Goal: Task Accomplishment & Management: Manage account settings

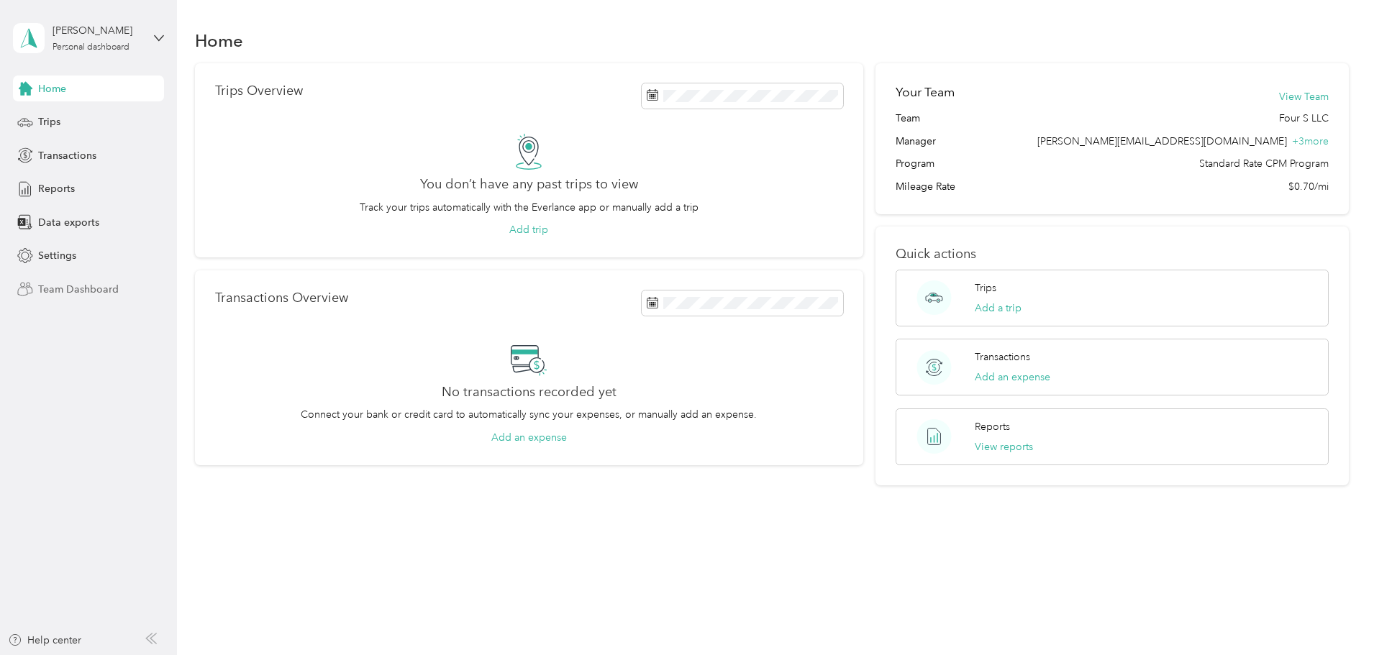
click at [74, 289] on span "Team Dashboard" at bounding box center [78, 289] width 81 height 15
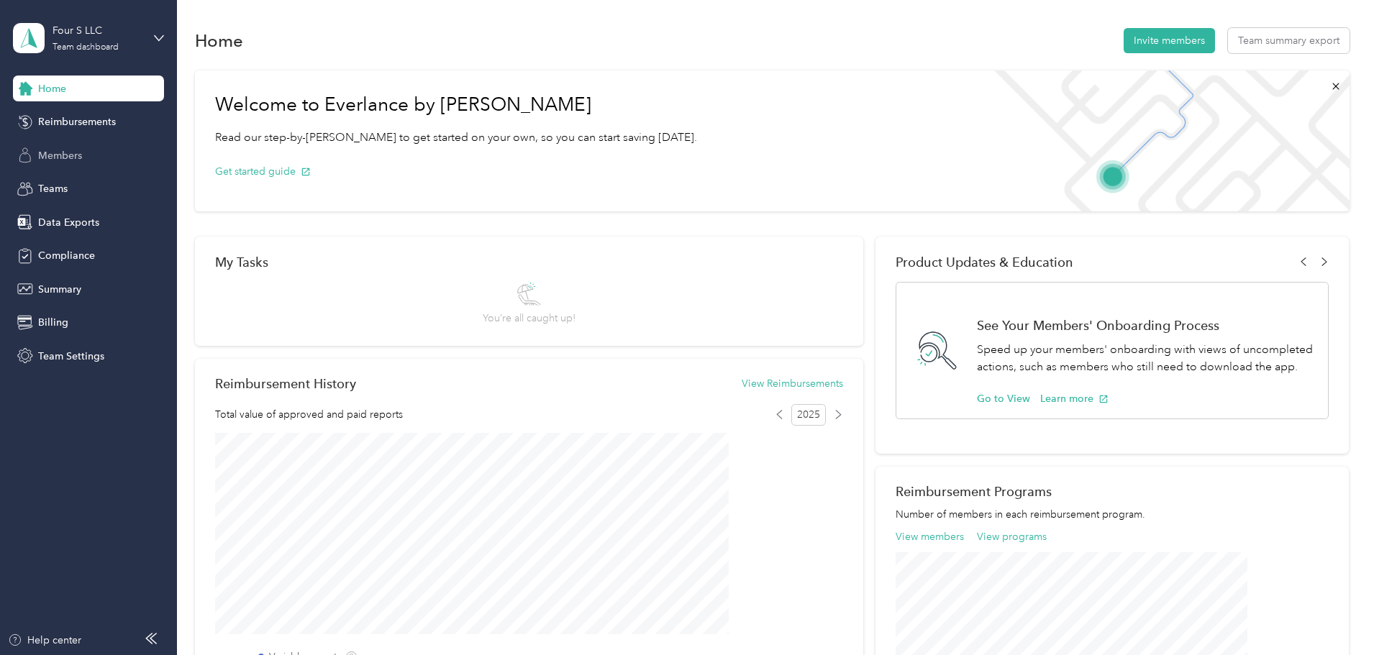
click at [69, 151] on span "Members" at bounding box center [60, 155] width 44 height 15
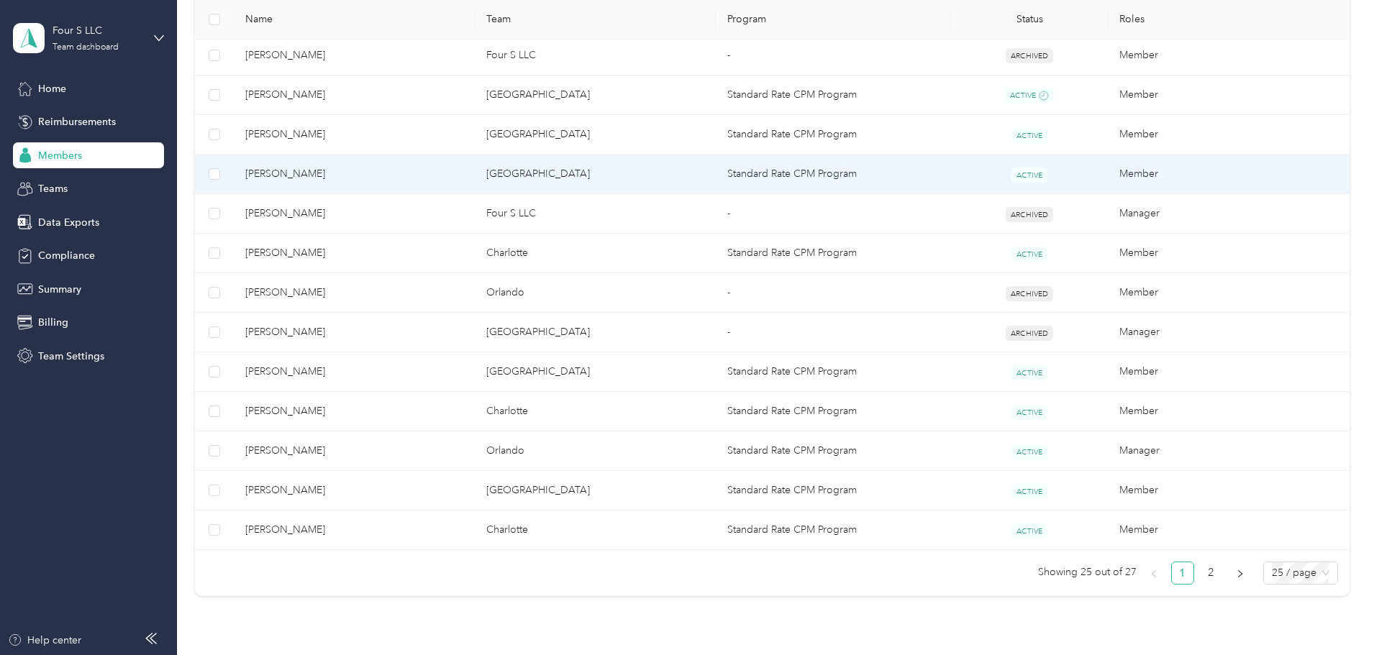
scroll to position [863, 0]
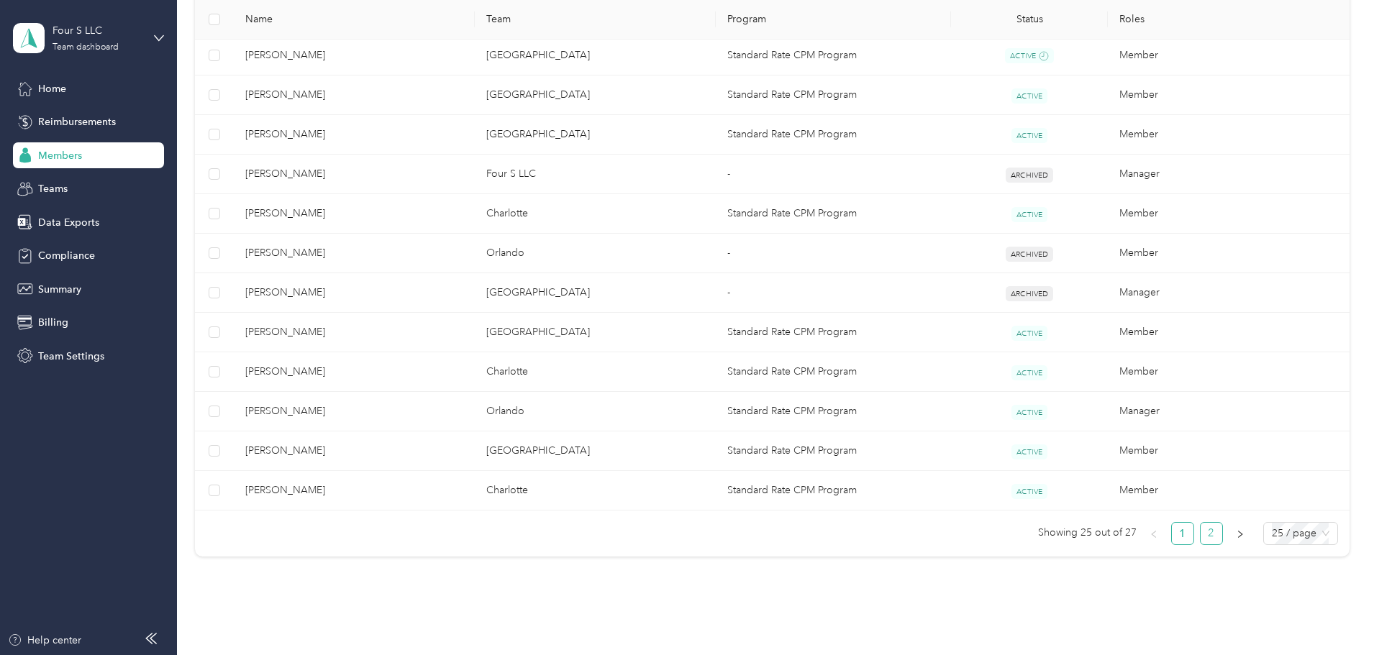
click at [1201, 531] on link "2" at bounding box center [1212, 534] width 22 height 22
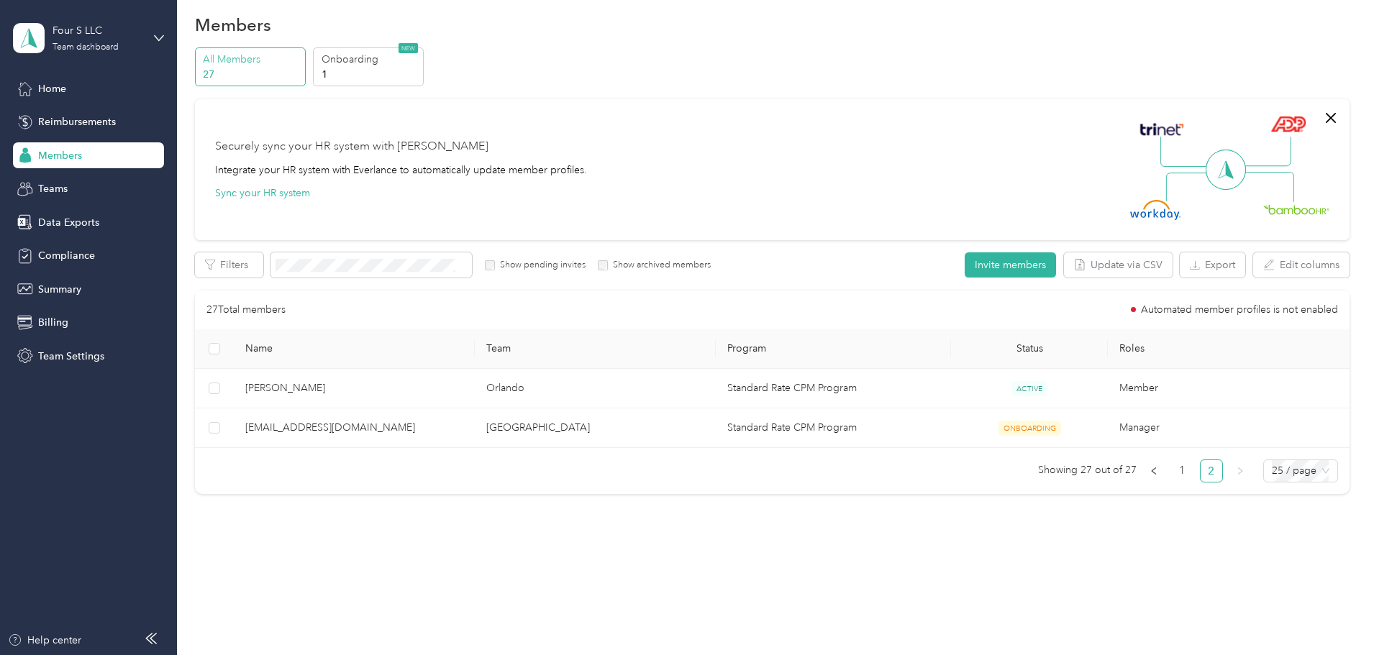
scroll to position [16, 0]
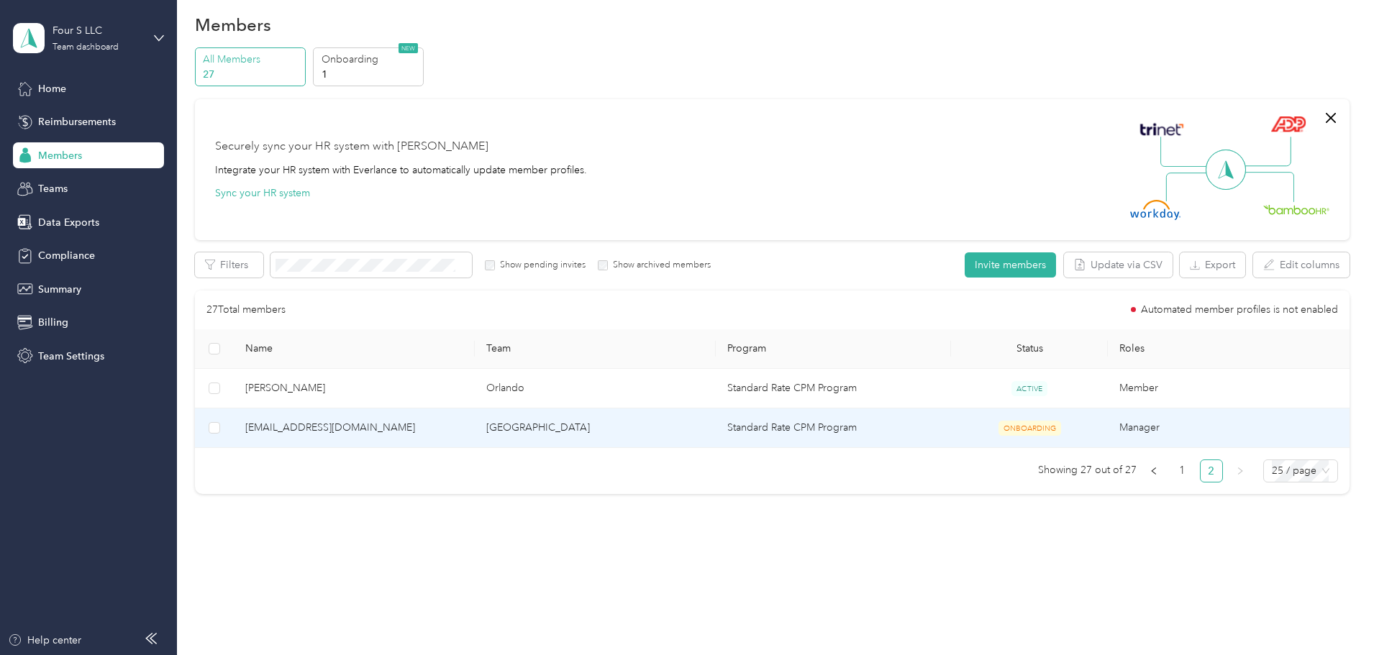
click at [386, 430] on span "[EMAIL_ADDRESS][DOMAIN_NAME]" at bounding box center [354, 428] width 218 height 16
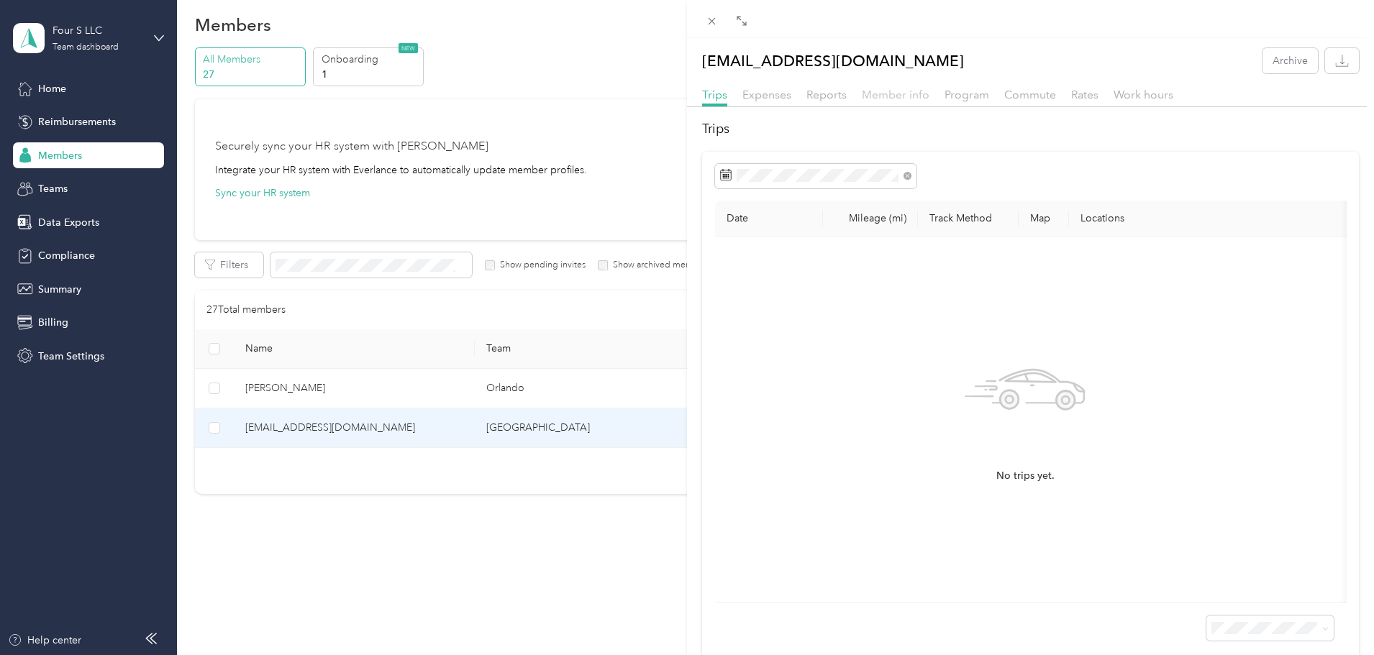
click at [912, 98] on span "Member info" at bounding box center [896, 95] width 68 height 14
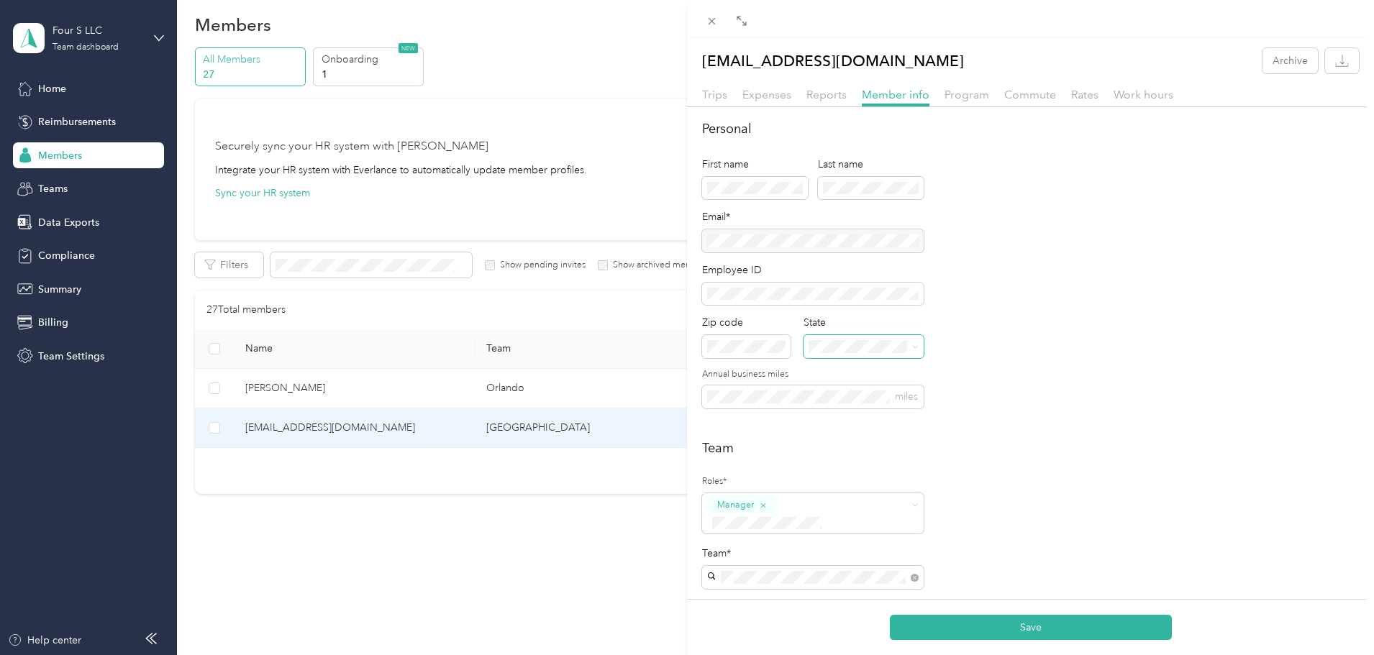
drag, startPoint x: 911, startPoint y: 348, endPoint x: 919, endPoint y: 350, distance: 8.2
click at [912, 349] on span at bounding box center [913, 347] width 12 height 10
click at [919, 350] on span at bounding box center [864, 346] width 120 height 23
click at [1094, 375] on div "Personal First name Last name Email* Employee ID Zip code State Annual business…" at bounding box center [1030, 272] width 657 height 306
click at [813, 242] on div at bounding box center [813, 241] width 222 height 23
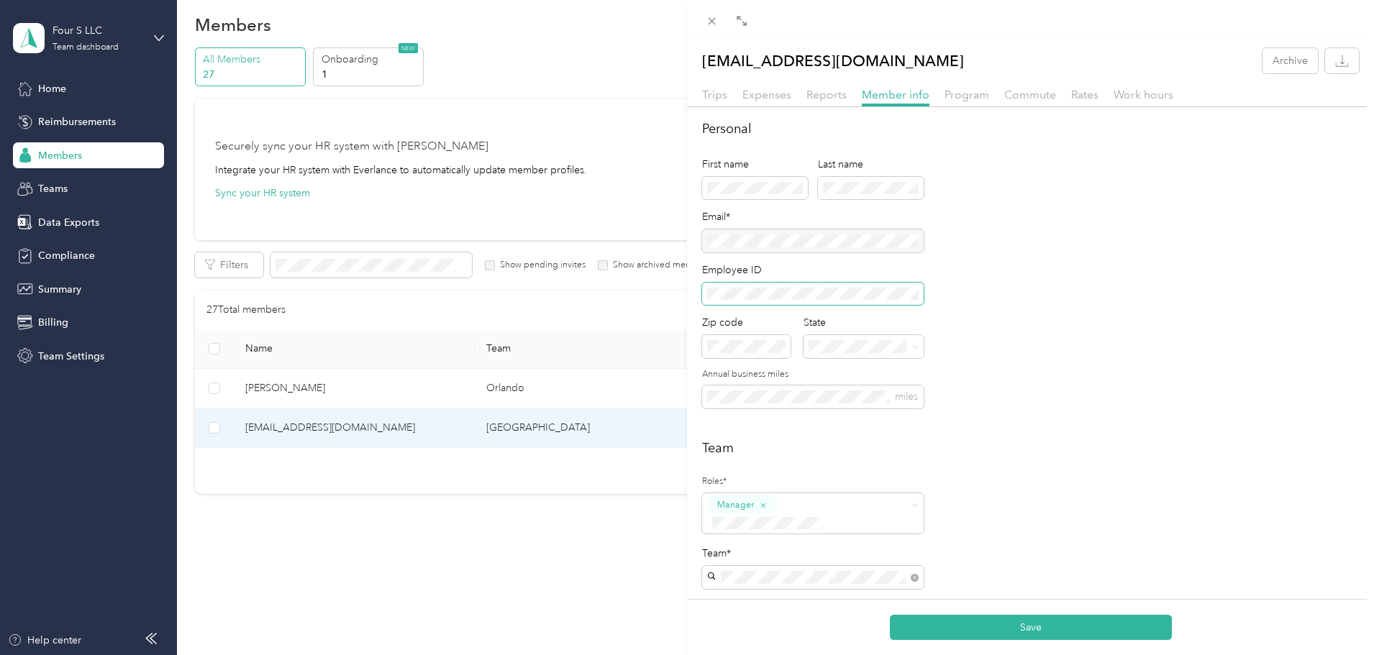
click at [796, 299] on span at bounding box center [813, 294] width 222 height 23
click at [868, 486] on p "[US_STATE]" at bounding box center [866, 478] width 104 height 15
click at [1046, 626] on button "Save" at bounding box center [1031, 627] width 282 height 25
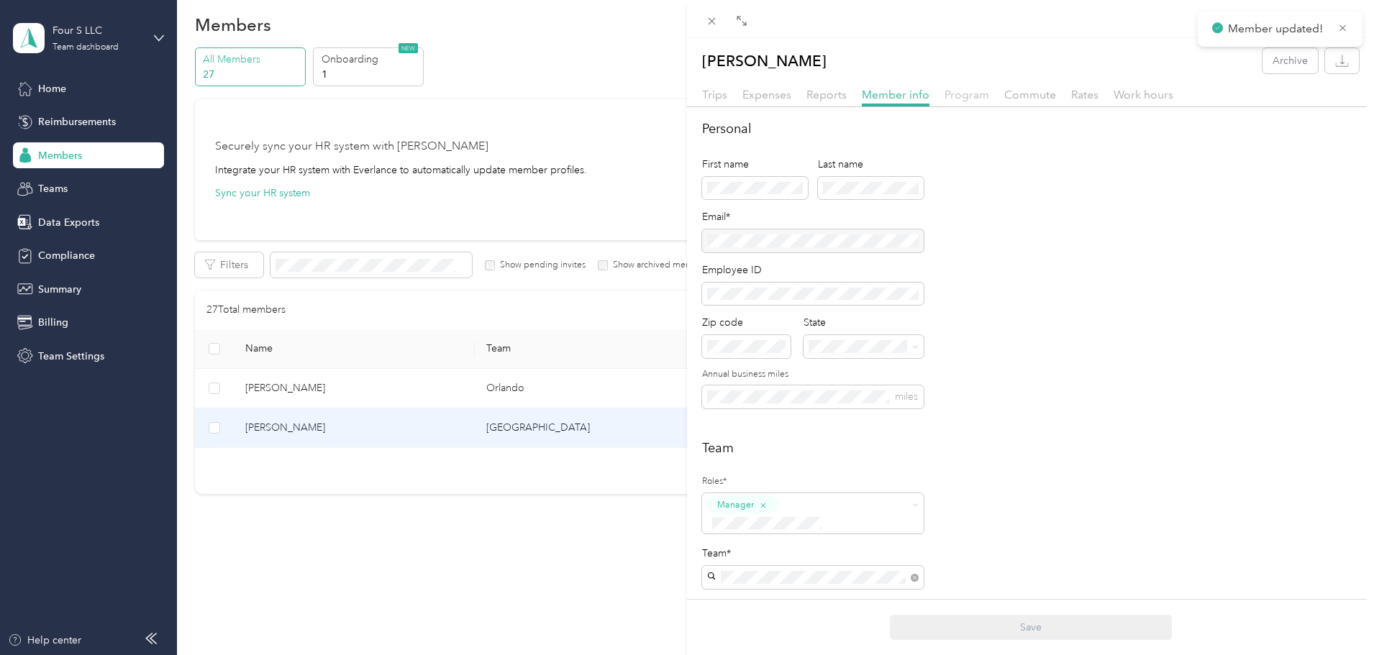
click at [970, 93] on span "Program" at bounding box center [967, 95] width 45 height 14
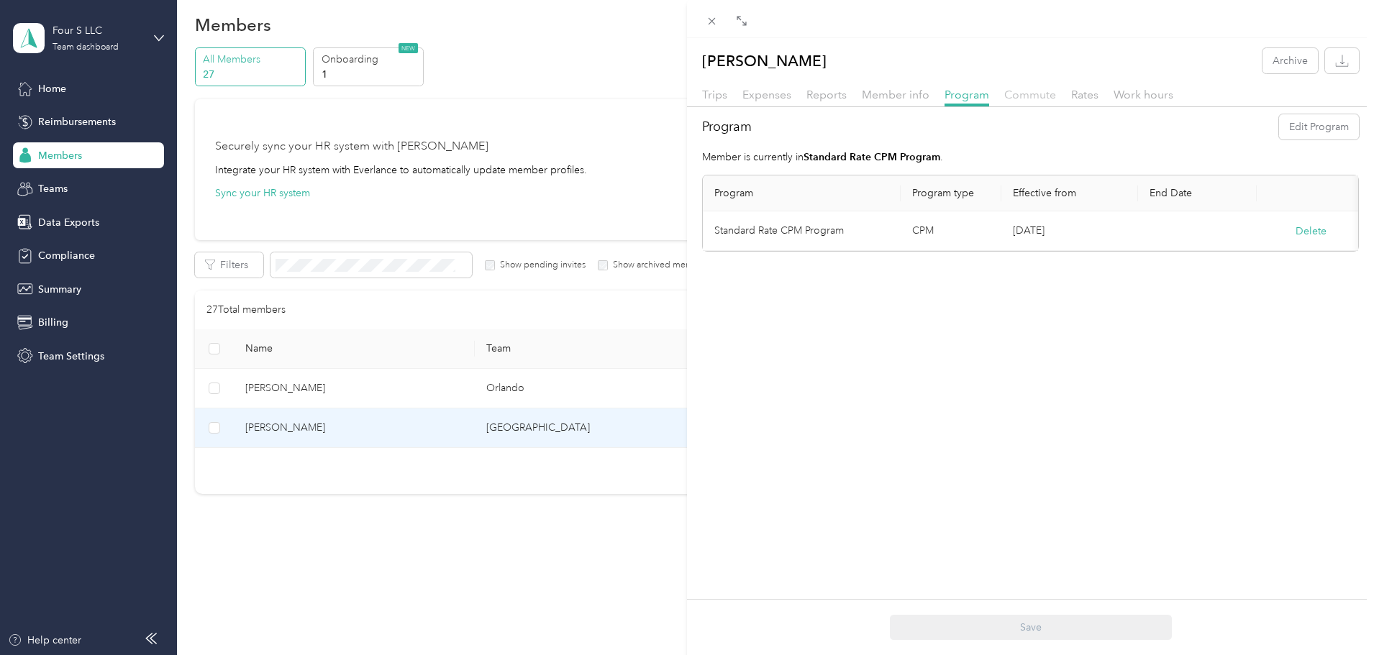
click at [1022, 96] on span "Commute" at bounding box center [1030, 95] width 52 height 14
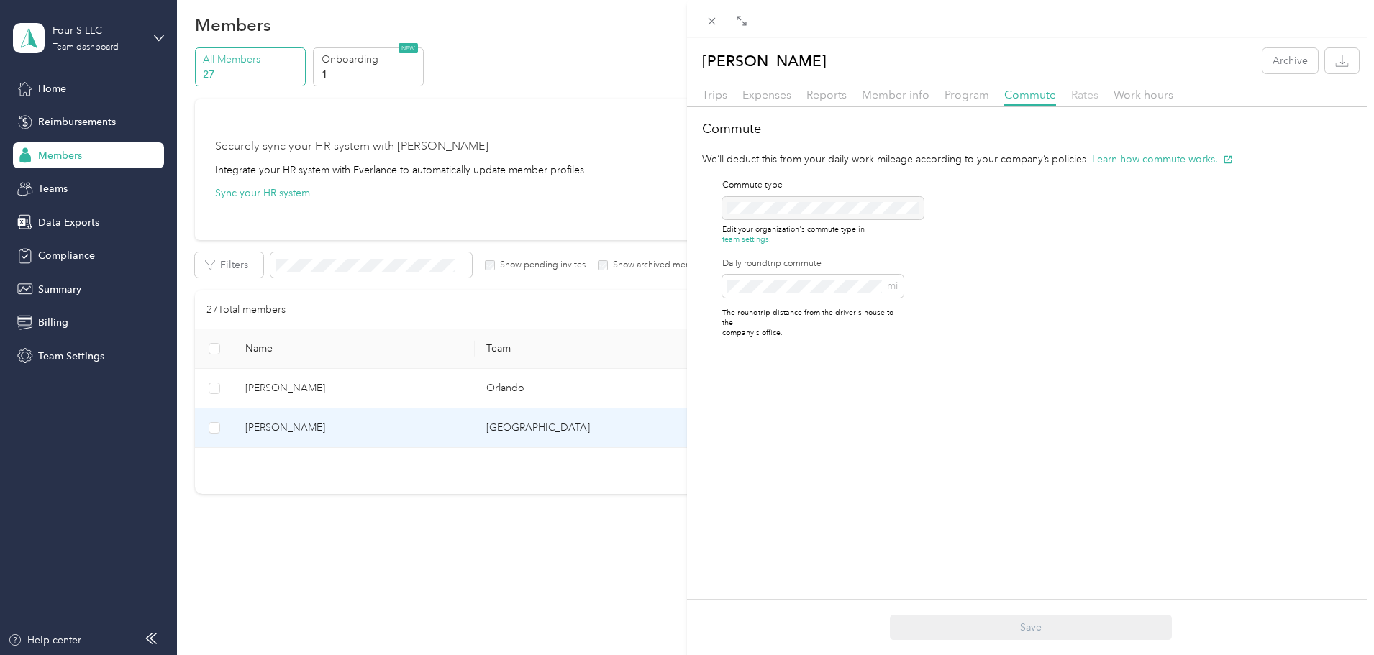
click at [1081, 94] on span "Rates" at bounding box center [1084, 95] width 27 height 14
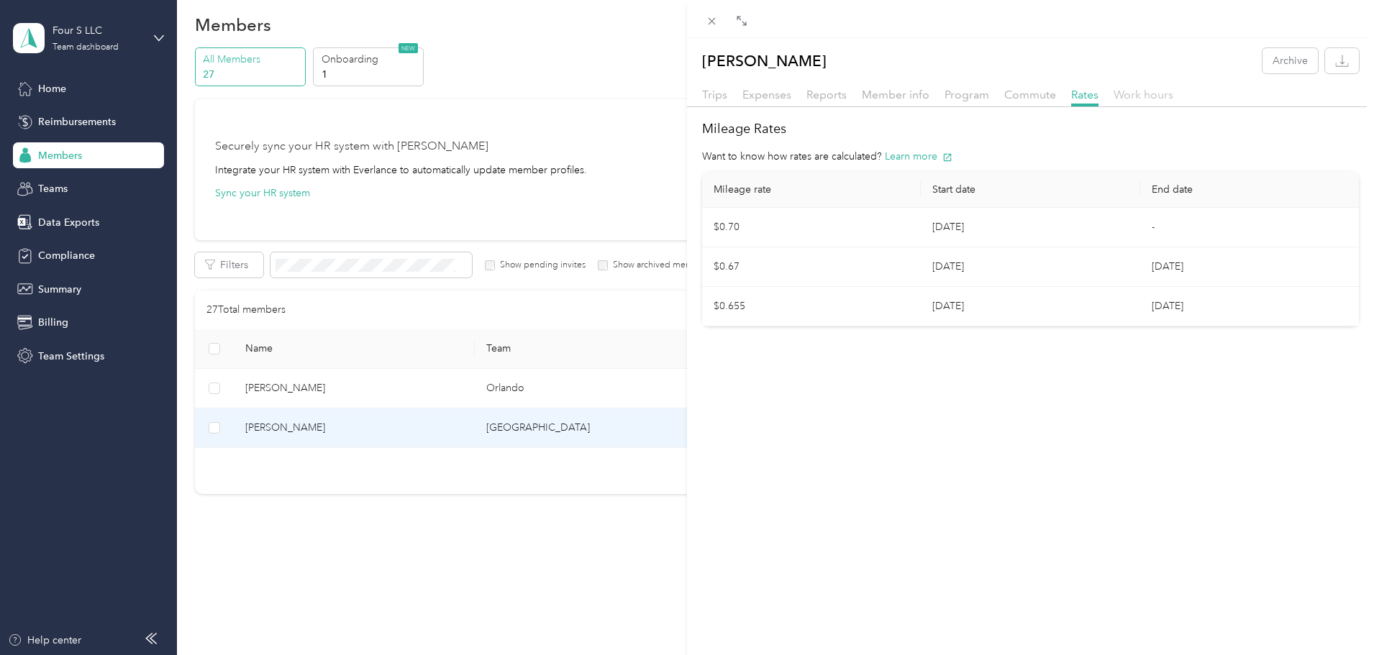
click at [1142, 97] on span "Work hours" at bounding box center [1144, 95] width 60 height 14
click at [900, 89] on span "Member info" at bounding box center [896, 95] width 68 height 14
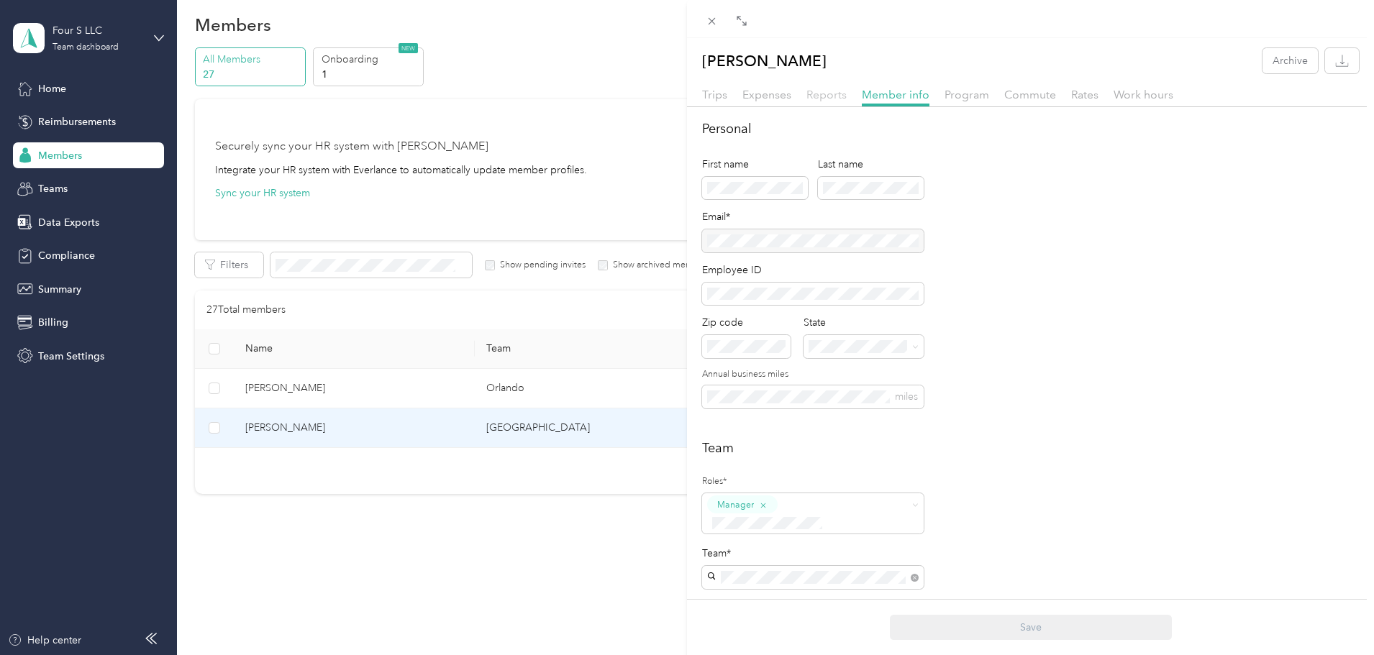
click at [821, 94] on span "Reports" at bounding box center [827, 95] width 40 height 14
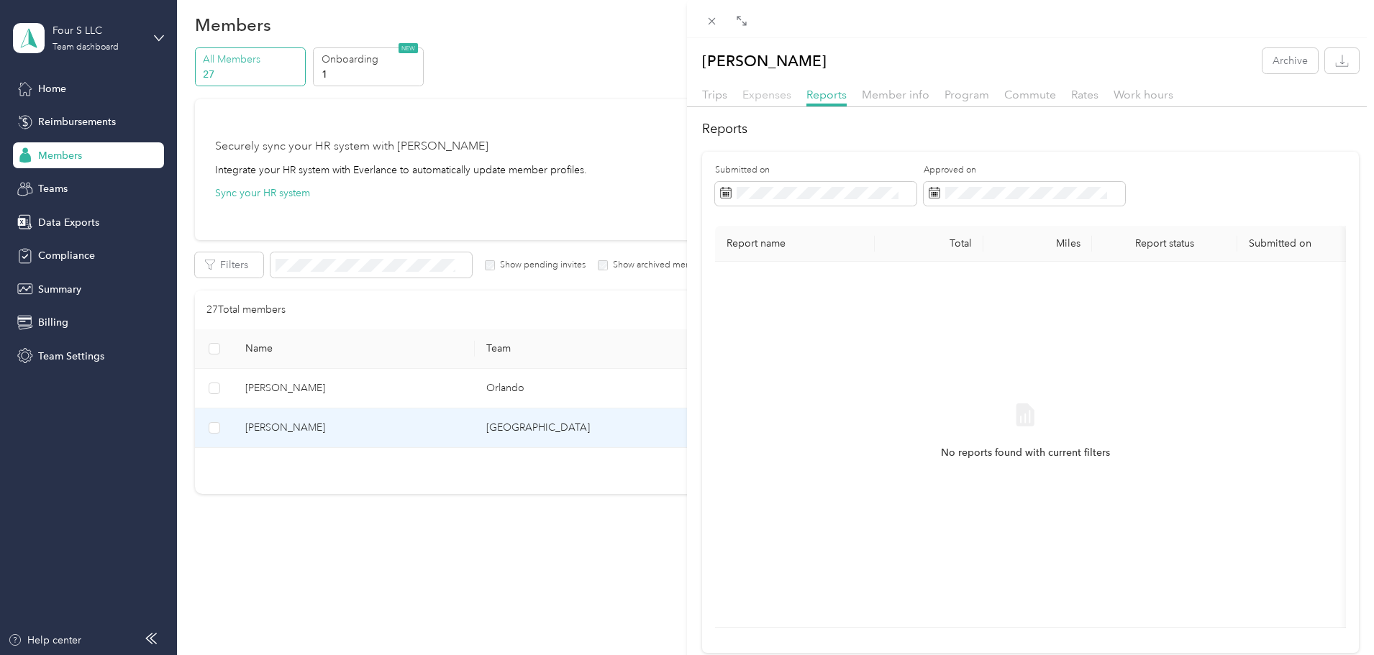
click at [771, 98] on span "Expenses" at bounding box center [766, 95] width 49 height 14
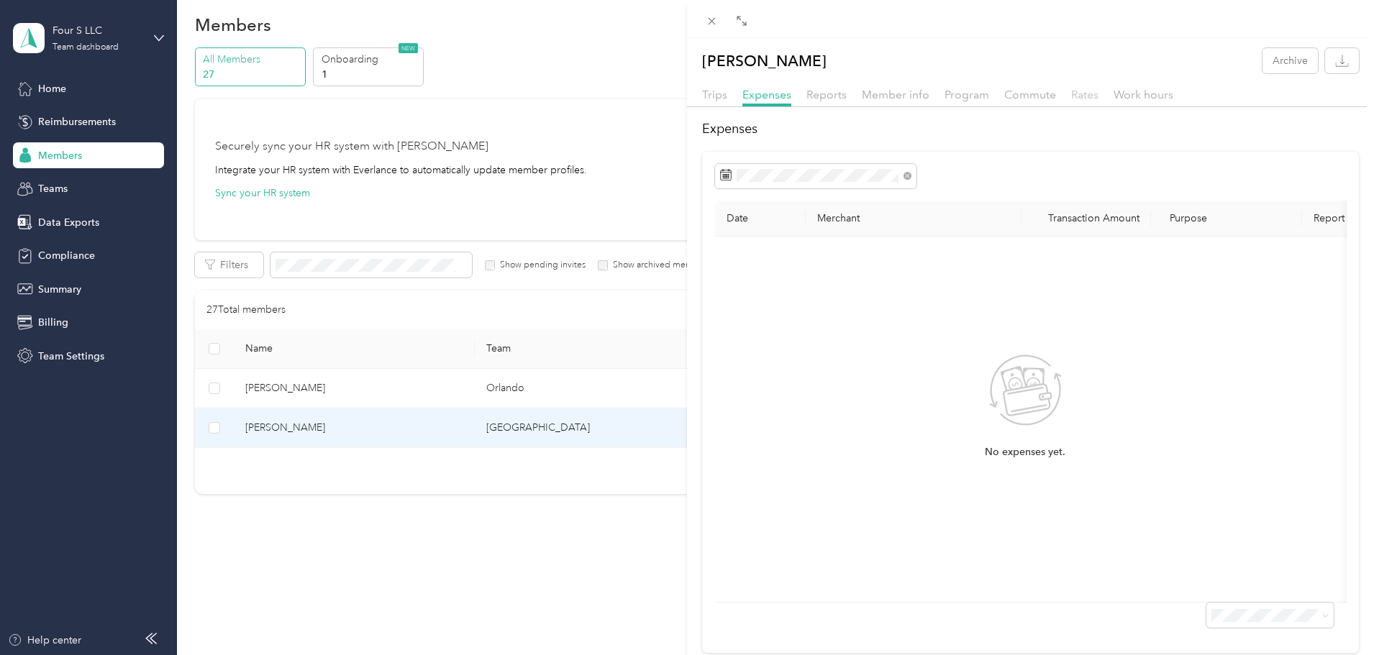
click at [1084, 92] on span "Rates" at bounding box center [1084, 95] width 27 height 14
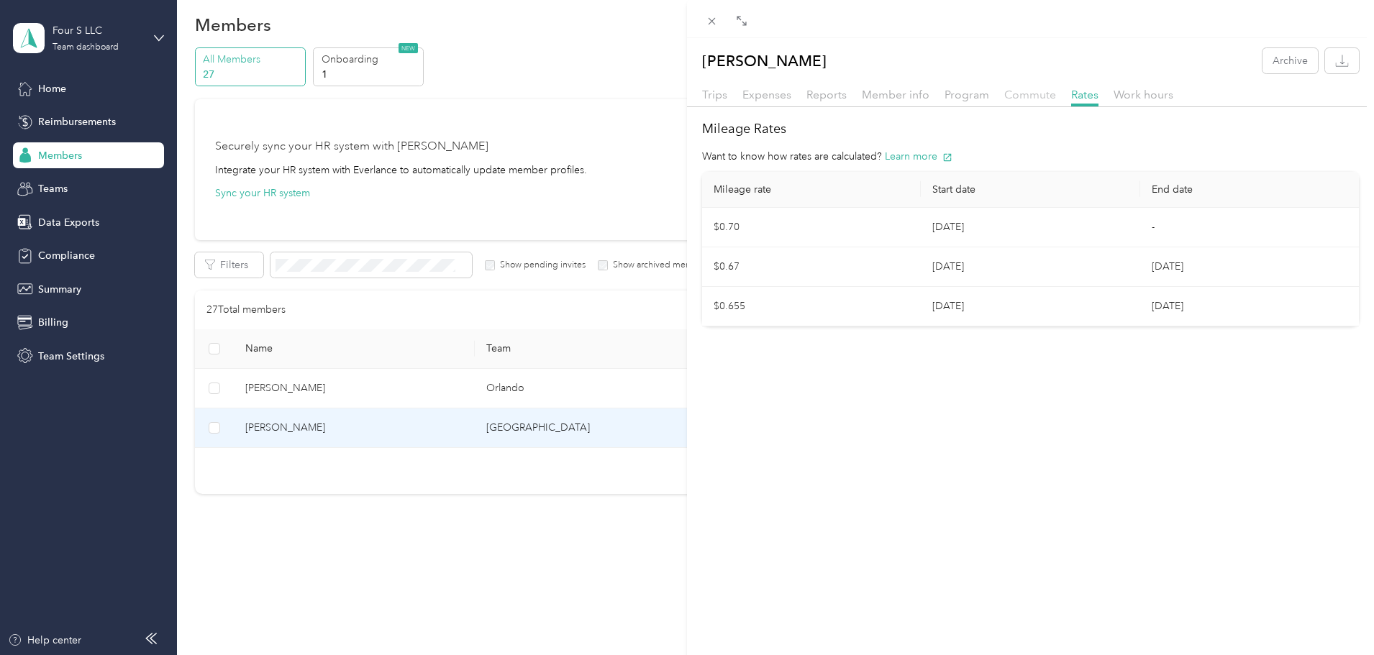
click at [1019, 91] on span "Commute" at bounding box center [1030, 95] width 52 height 14
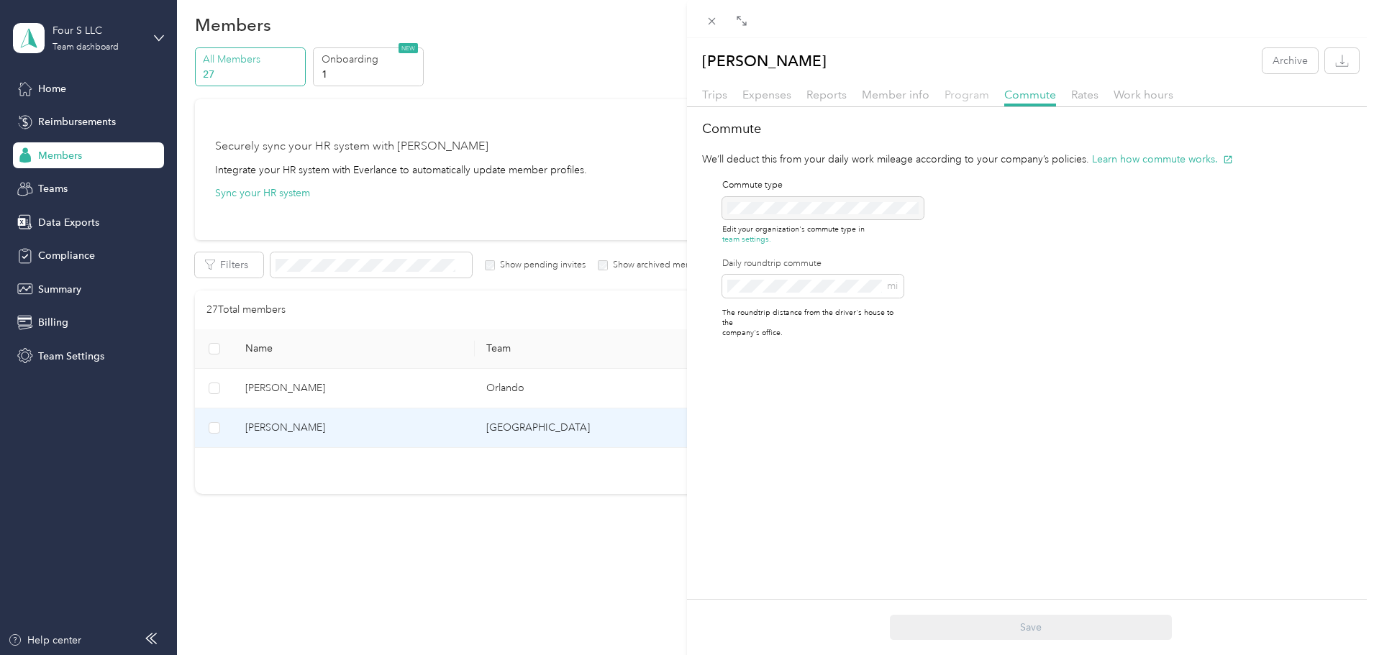
click at [965, 93] on span "Program" at bounding box center [967, 95] width 45 height 14
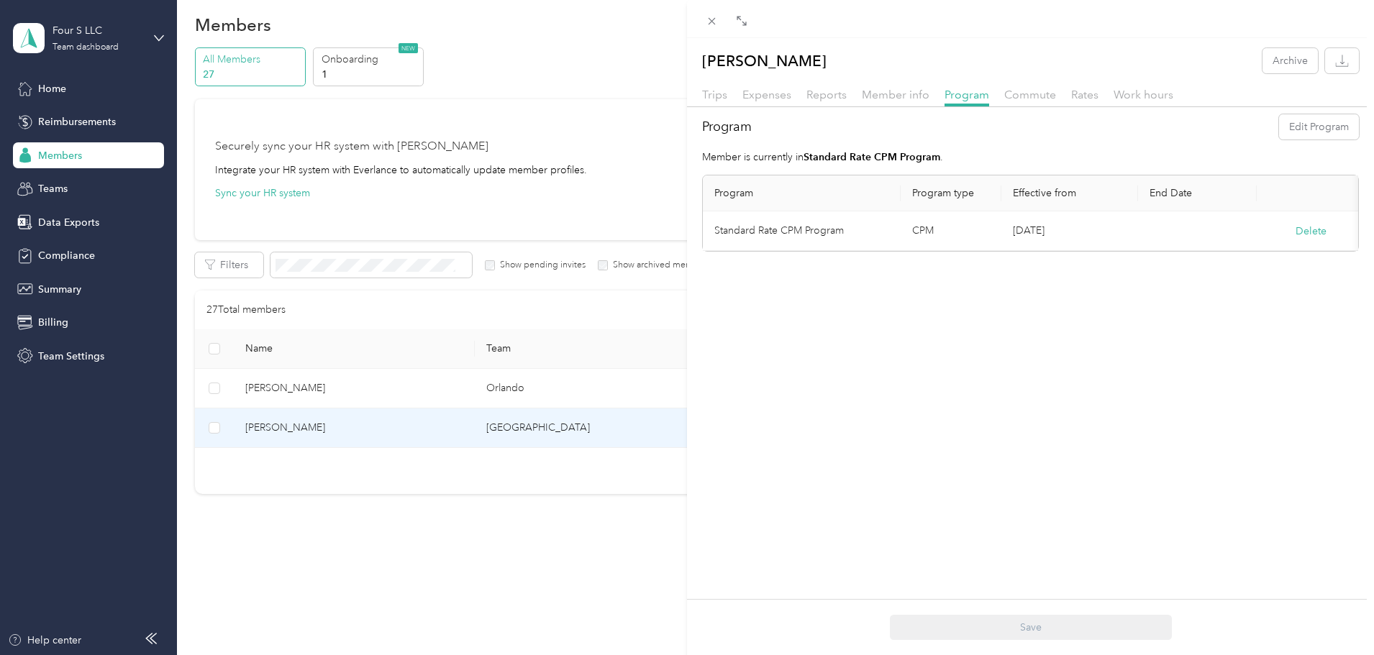
click at [54, 83] on div "[PERSON_NAME] Archive Trips Expenses Reports Member info Program Commute Rates …" at bounding box center [687, 327] width 1374 height 655
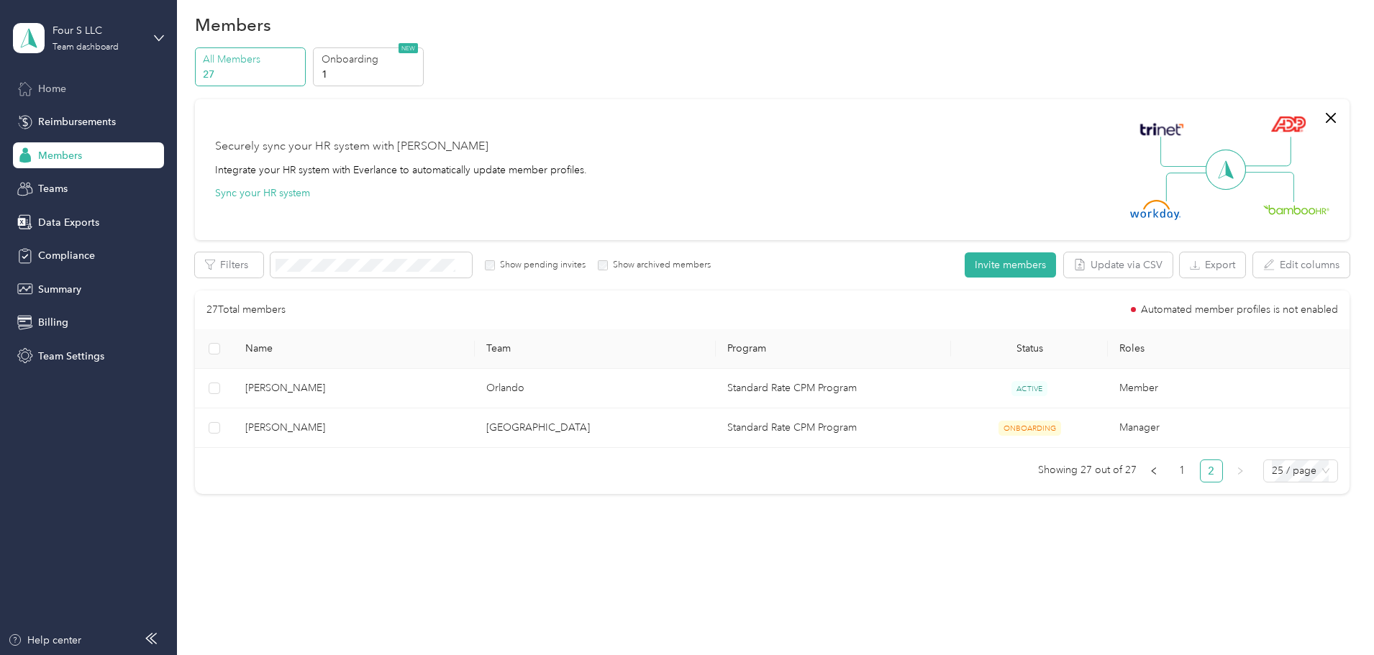
click at [52, 88] on span "Home" at bounding box center [52, 88] width 28 height 15
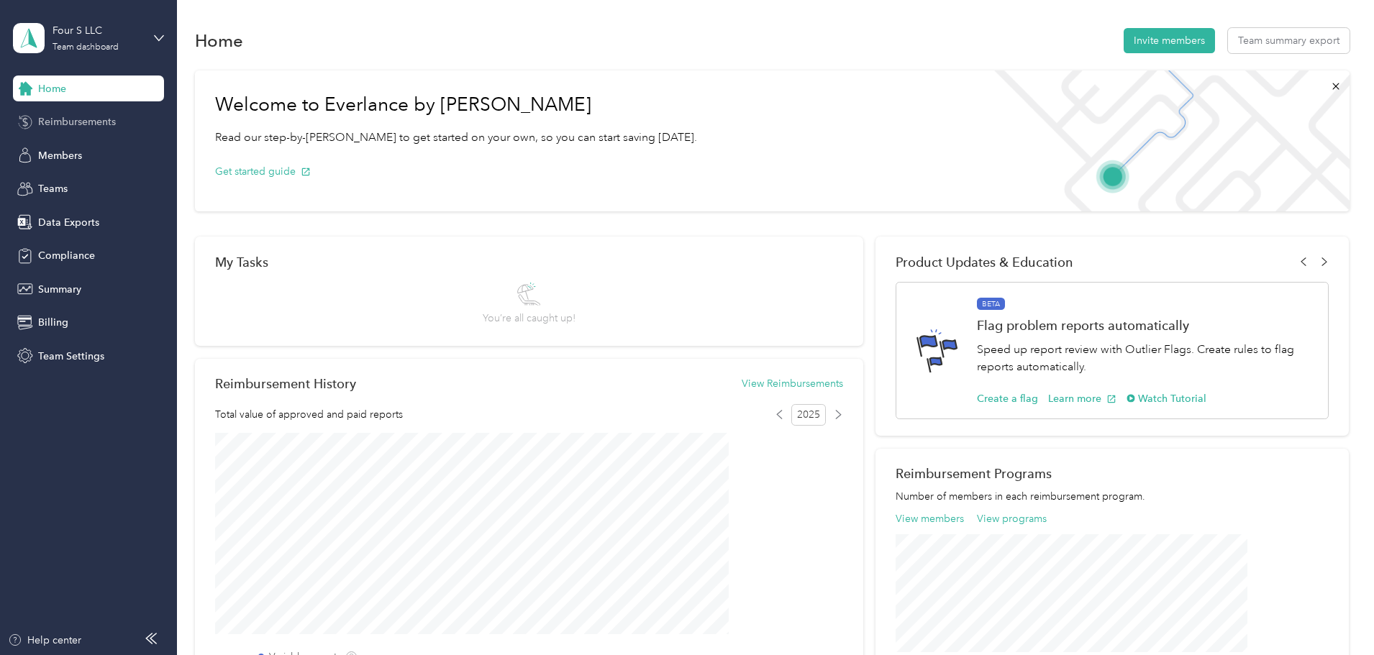
click at [94, 122] on span "Reimbursements" at bounding box center [77, 121] width 78 height 15
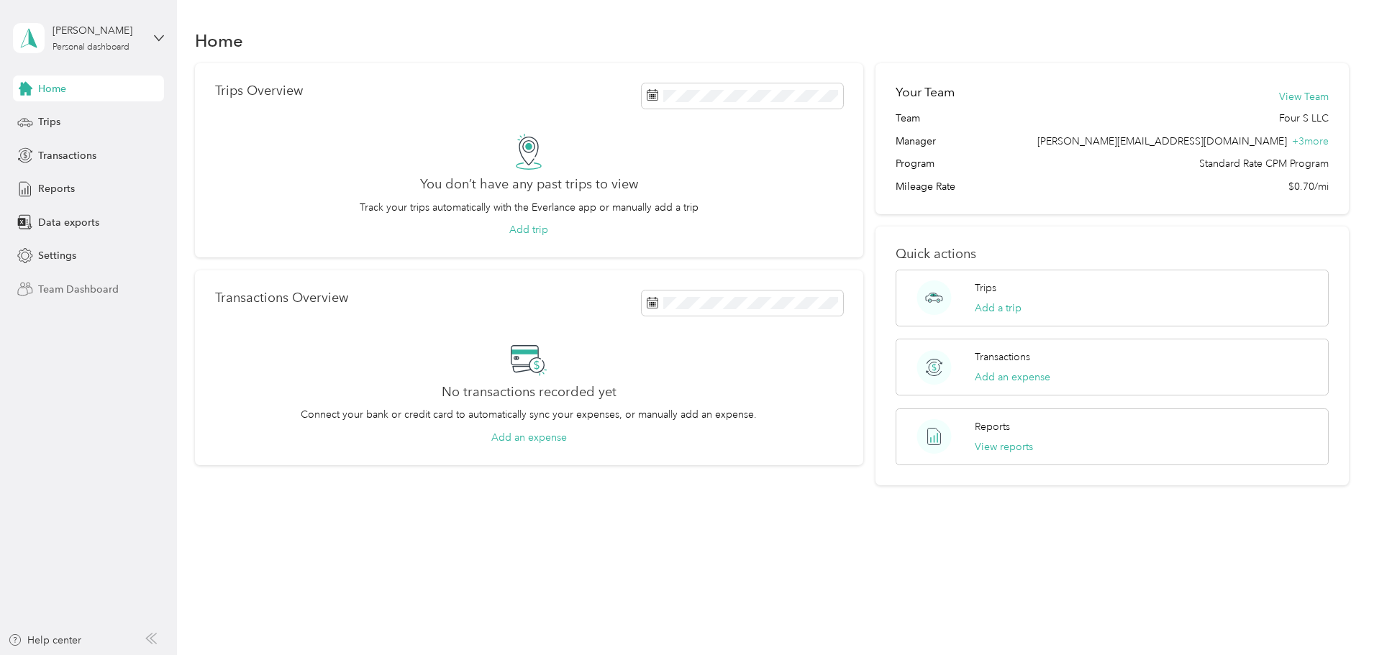
click at [73, 289] on span "Team Dashboard" at bounding box center [78, 289] width 81 height 15
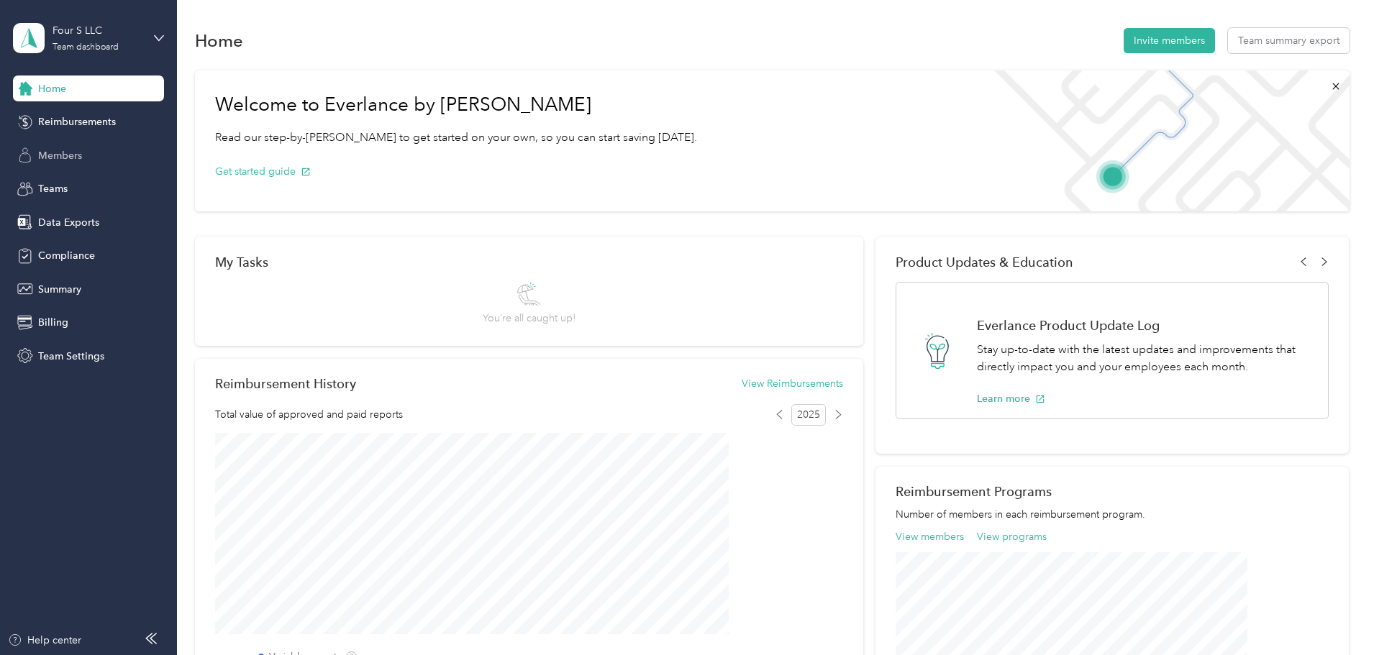
click at [47, 155] on span "Members" at bounding box center [60, 155] width 44 height 15
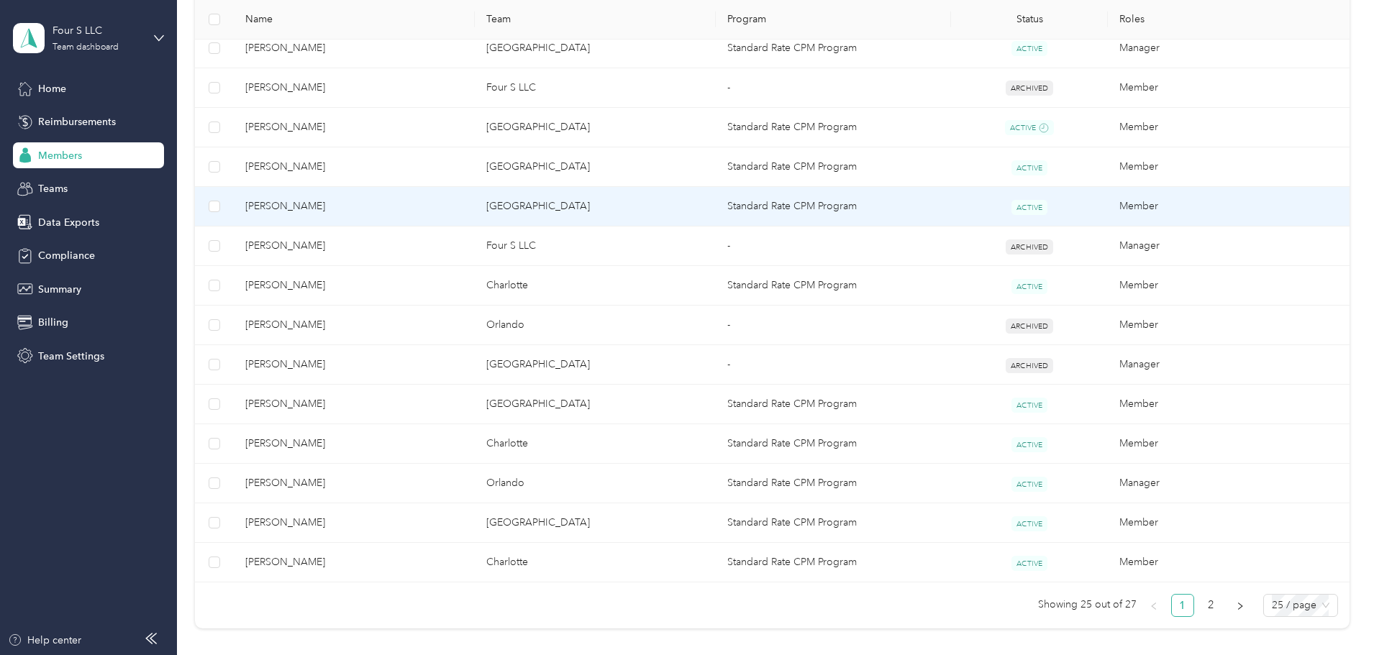
scroll to position [926, 0]
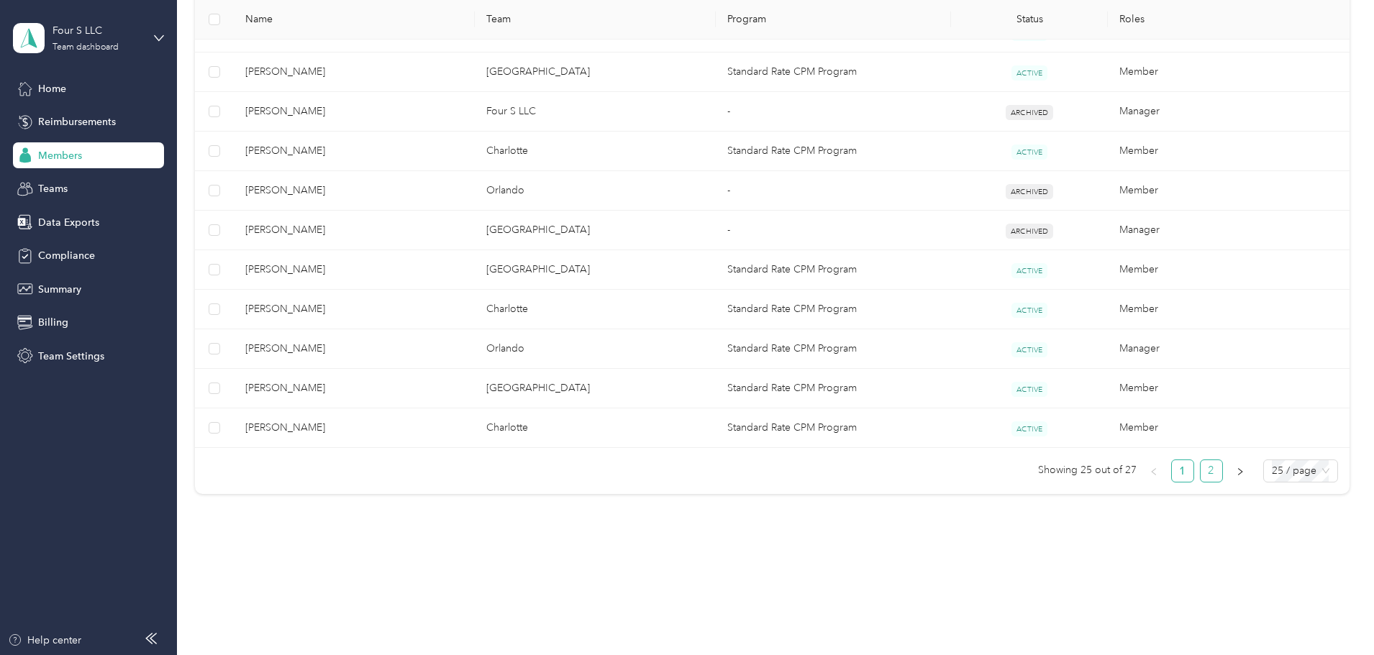
click at [1201, 474] on link "2" at bounding box center [1212, 471] width 22 height 22
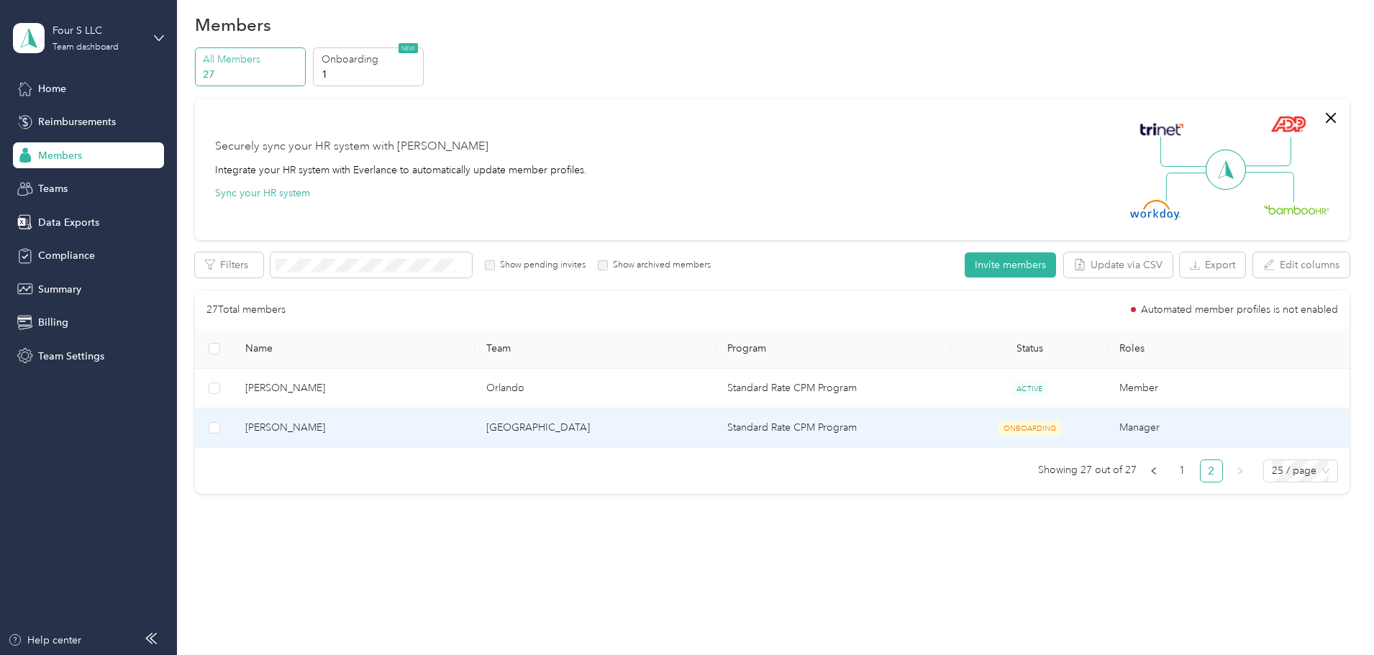
click at [350, 428] on span "[PERSON_NAME]" at bounding box center [354, 428] width 218 height 16
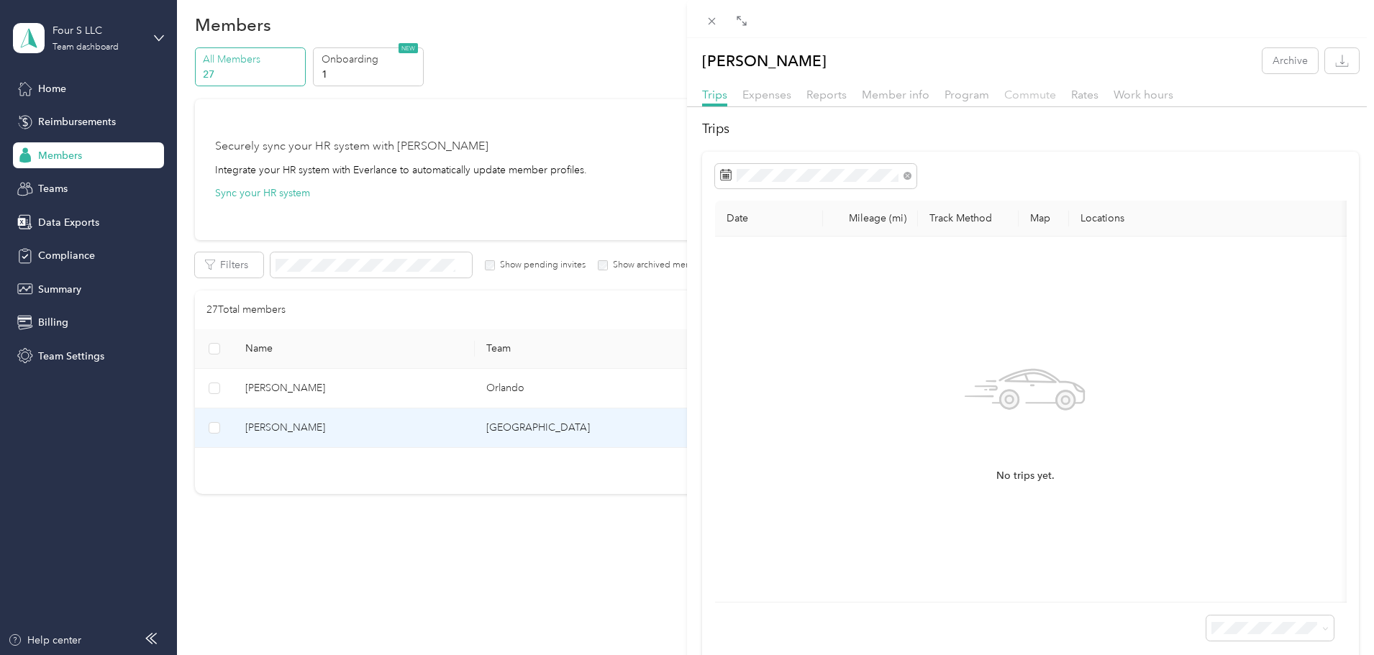
click at [1033, 91] on span "Commute" at bounding box center [1030, 95] width 52 height 14
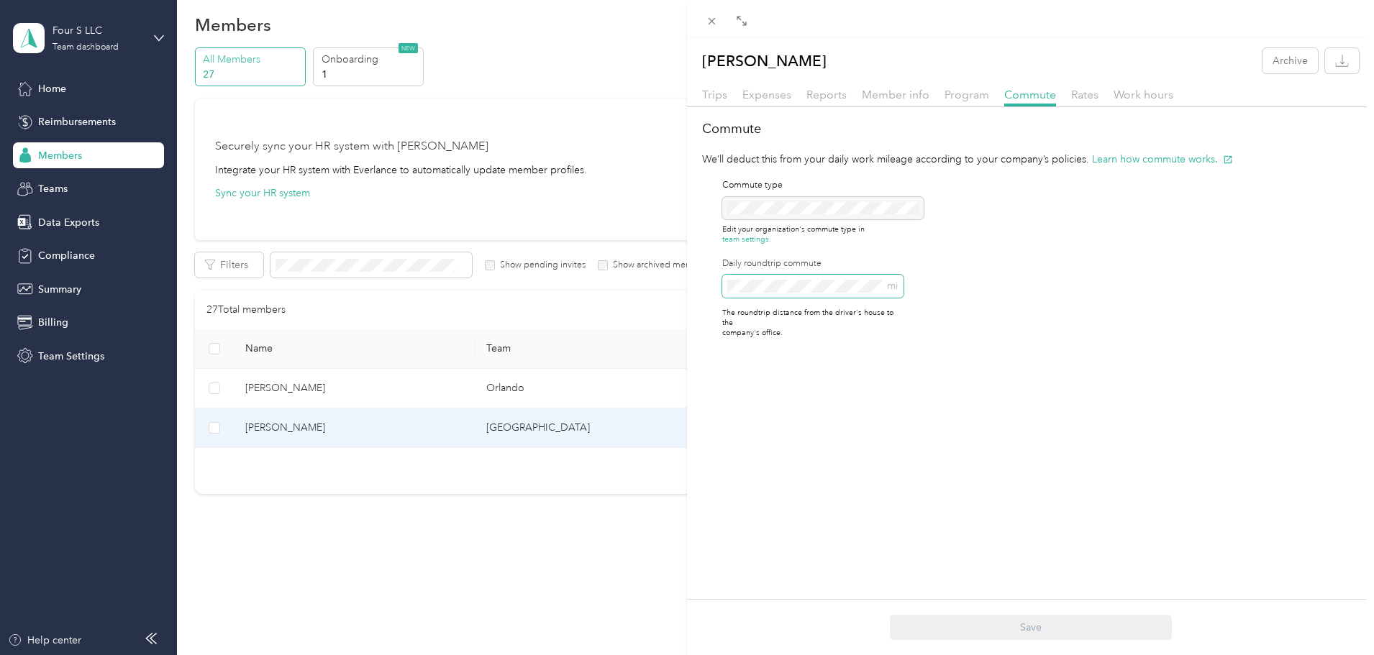
click at [796, 294] on span "mi" at bounding box center [812, 286] width 181 height 23
click at [1009, 630] on button "Save" at bounding box center [1031, 627] width 282 height 25
click at [1344, 24] on icon at bounding box center [1343, 28] width 12 height 13
click at [971, 99] on span "Program" at bounding box center [967, 95] width 45 height 14
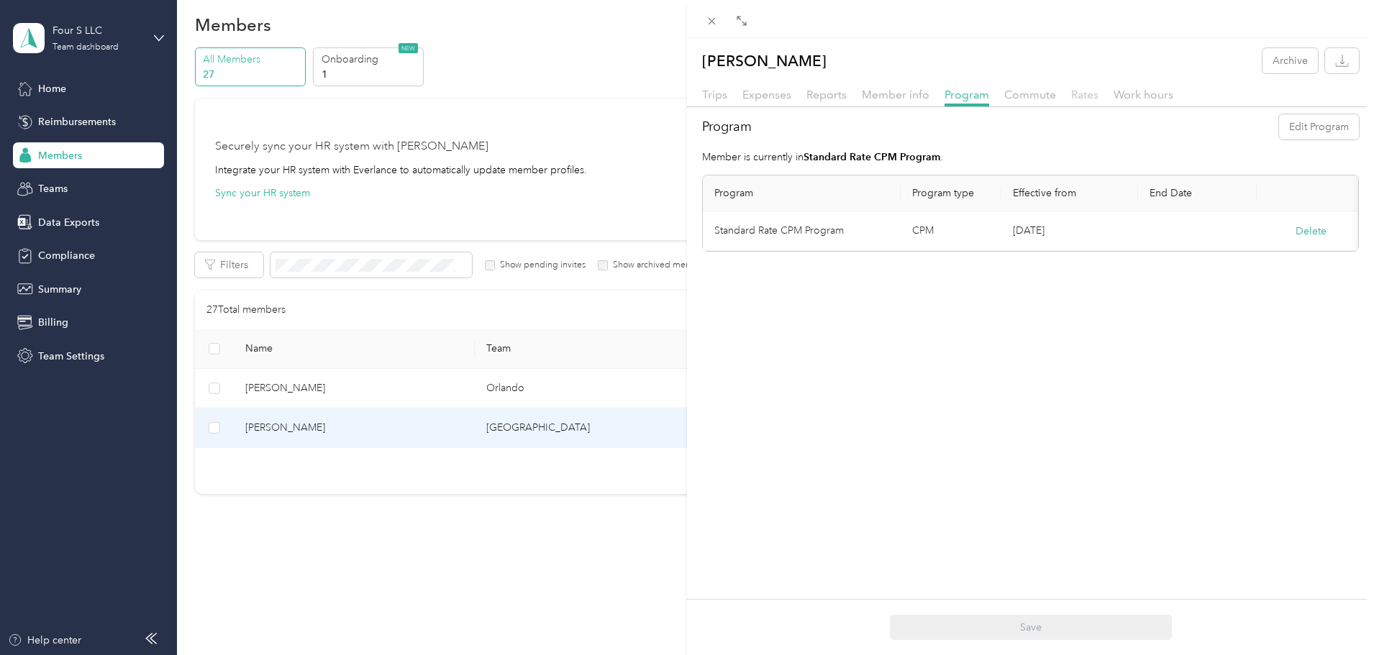
click at [1083, 92] on span "Rates" at bounding box center [1084, 95] width 27 height 14
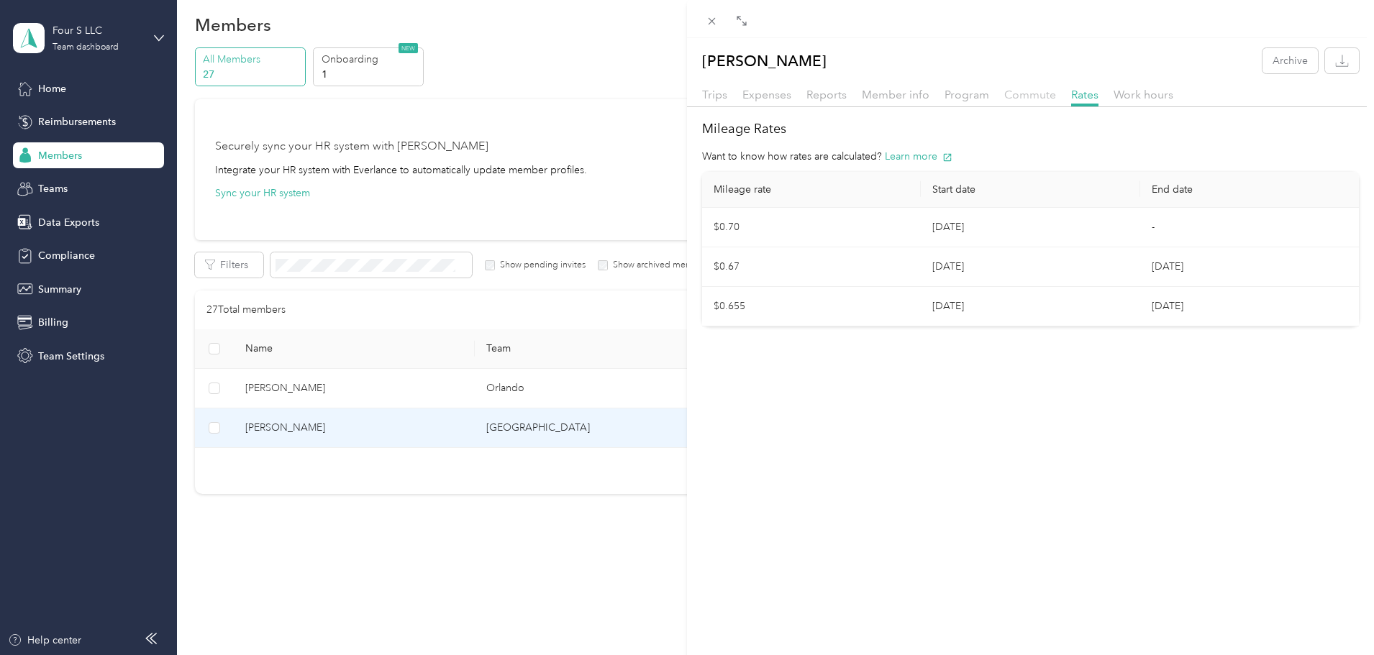
click at [1025, 96] on span "Commute" at bounding box center [1030, 95] width 52 height 14
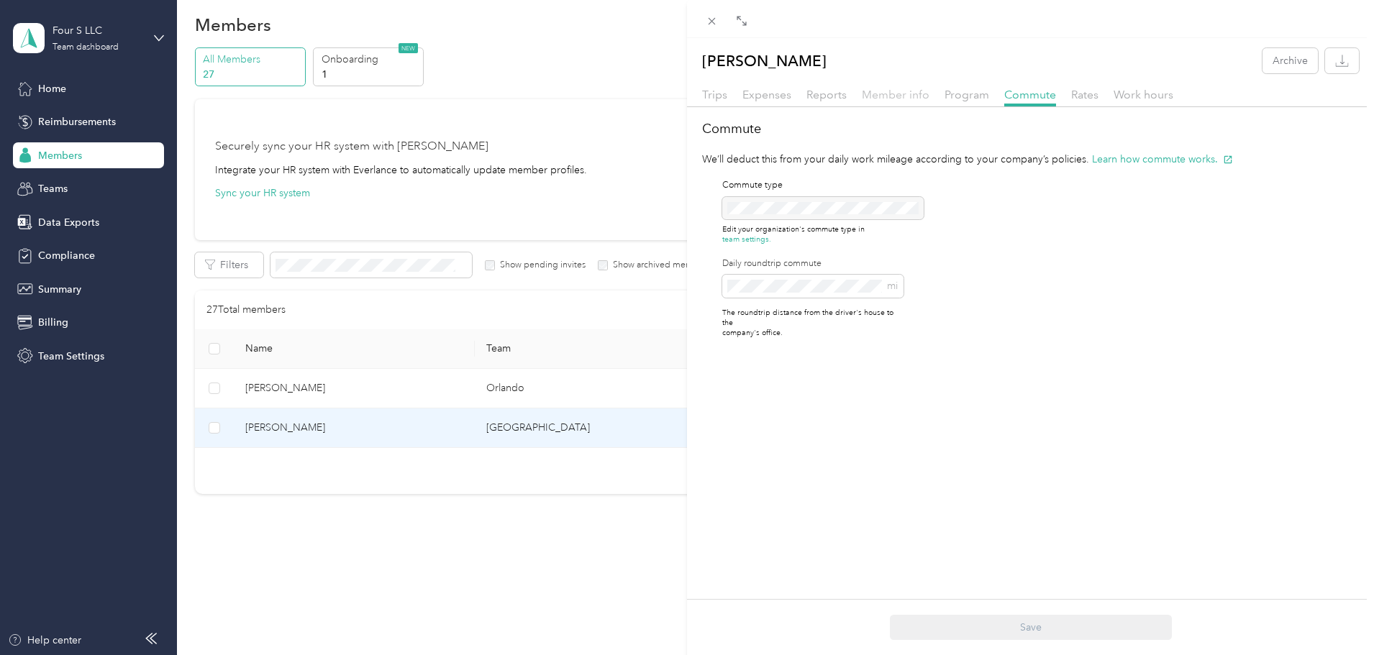
click at [914, 96] on span "Member info" at bounding box center [896, 95] width 68 height 14
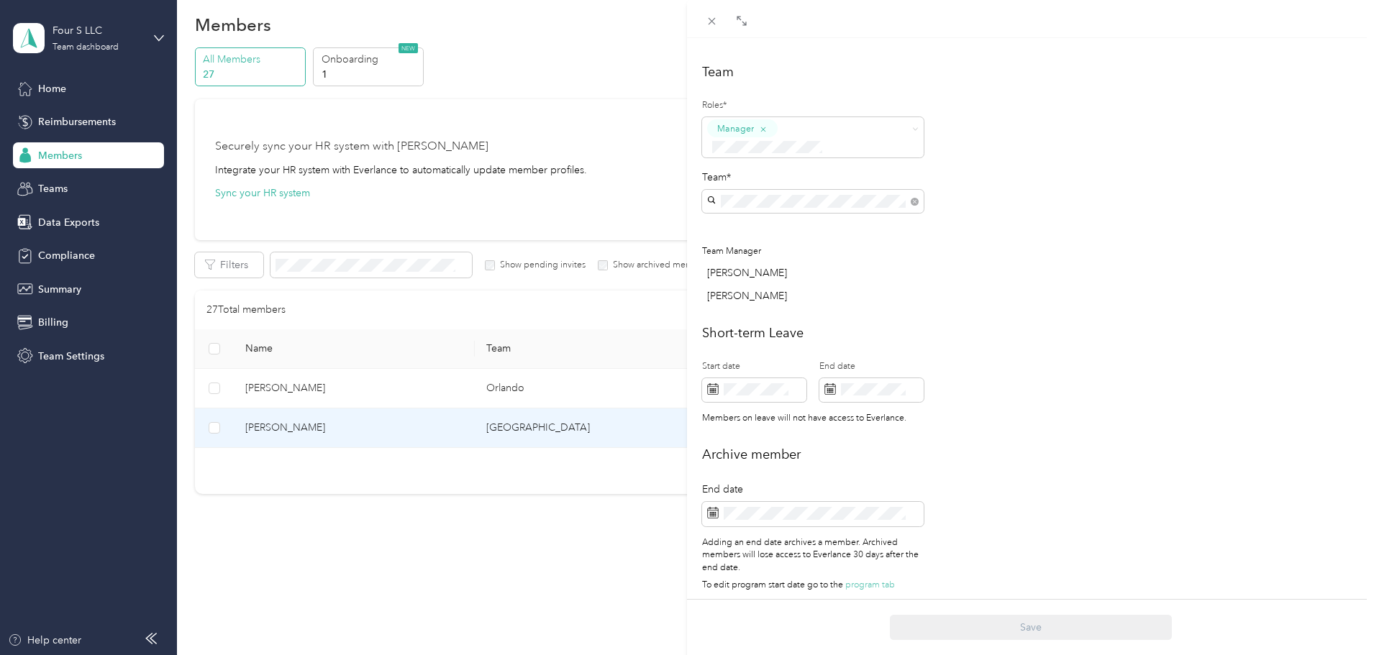
scroll to position [17, 0]
